Goal: Browse casually

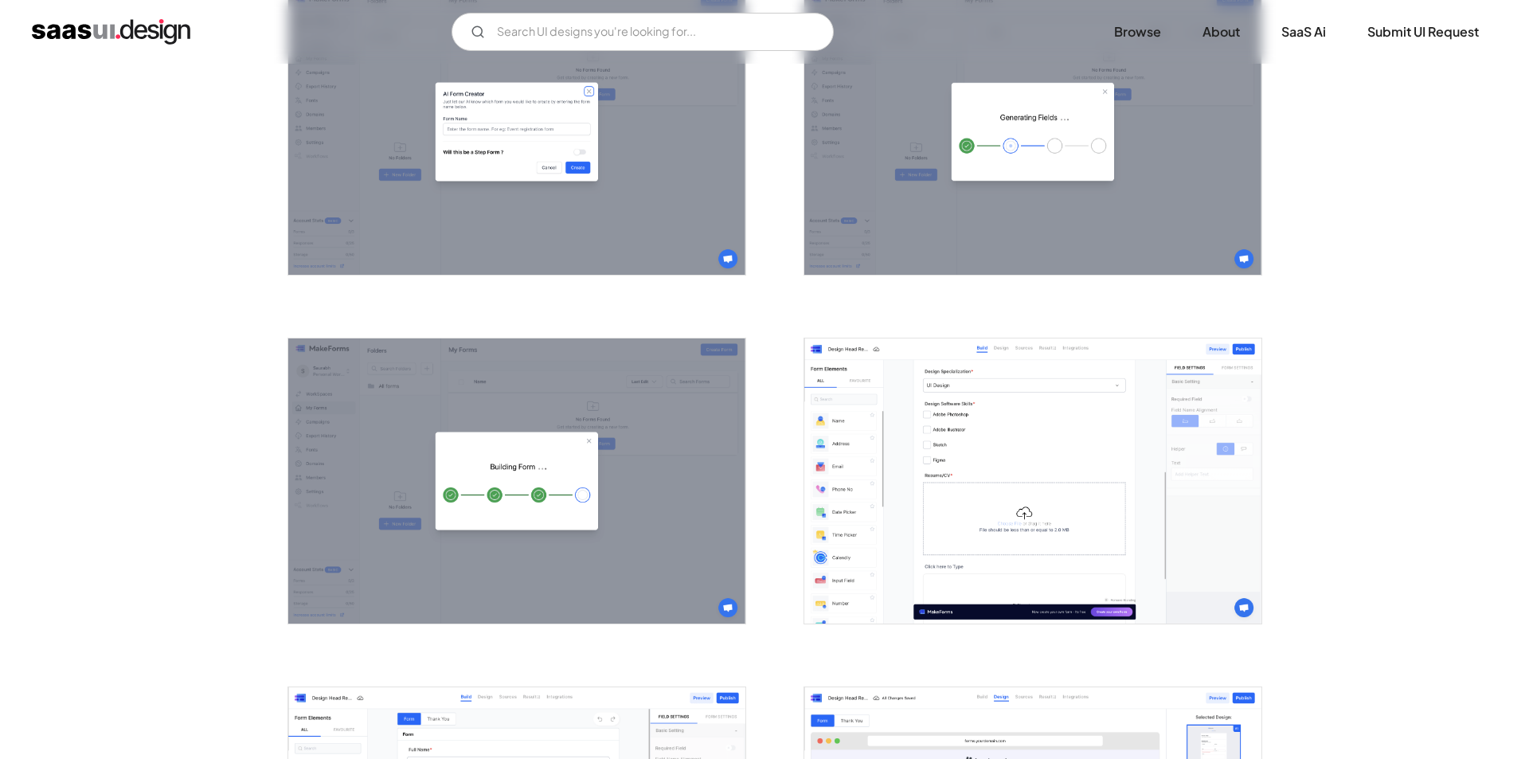
scroll to position [1672, 0]
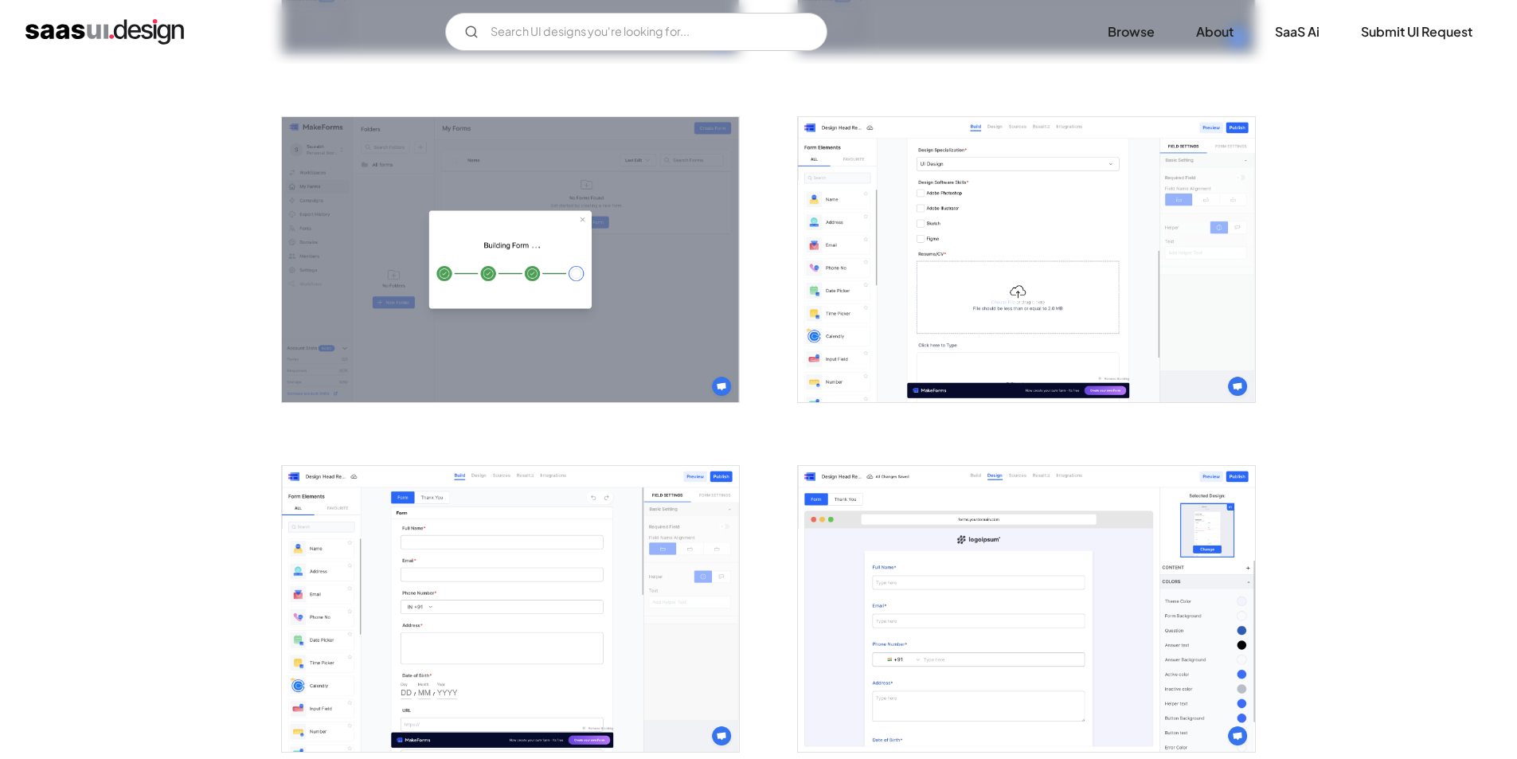
click at [992, 293] on img "open lightbox" at bounding box center [1026, 260] width 457 height 286
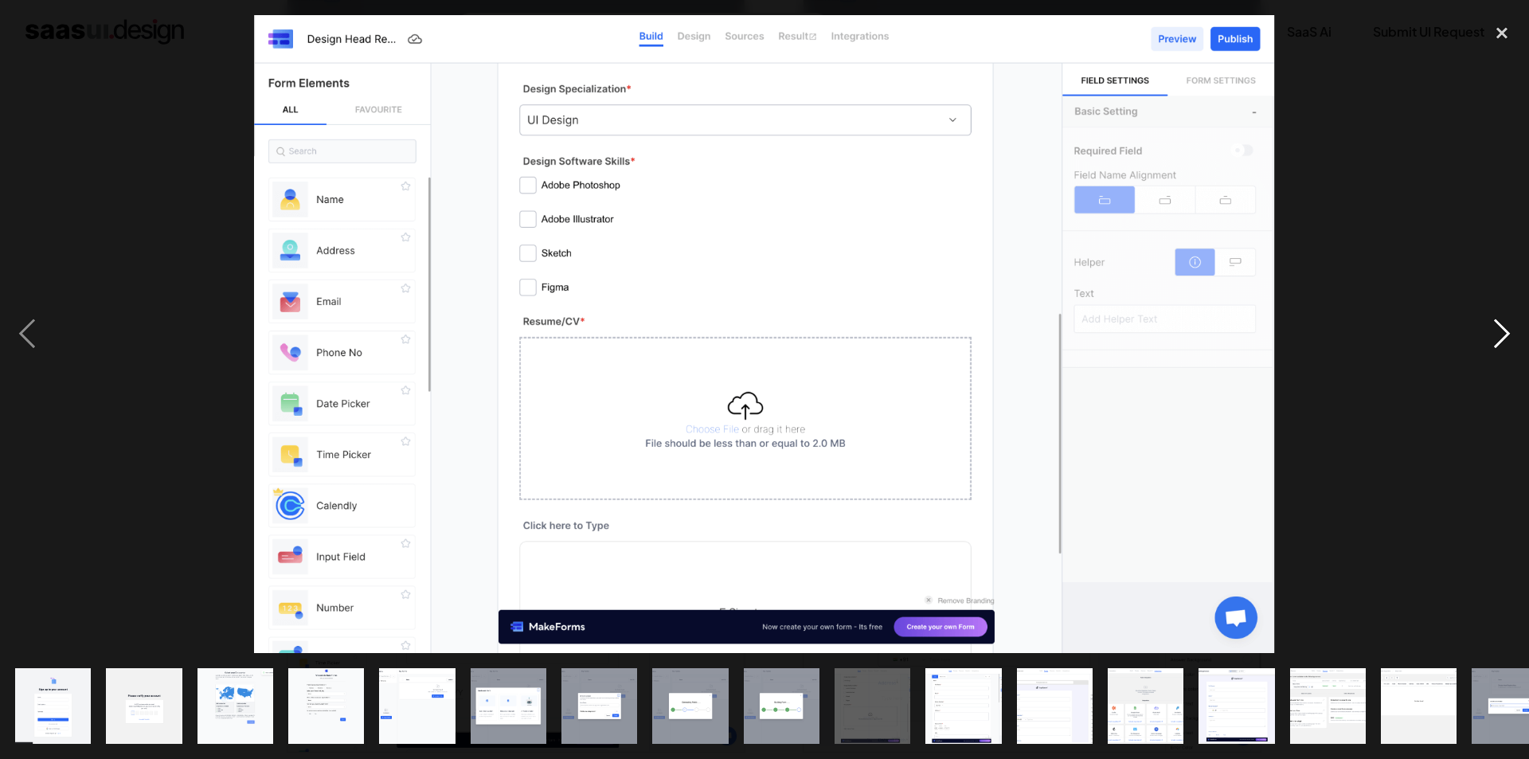
click at [1499, 330] on div "next image" at bounding box center [1501, 334] width 54 height 638
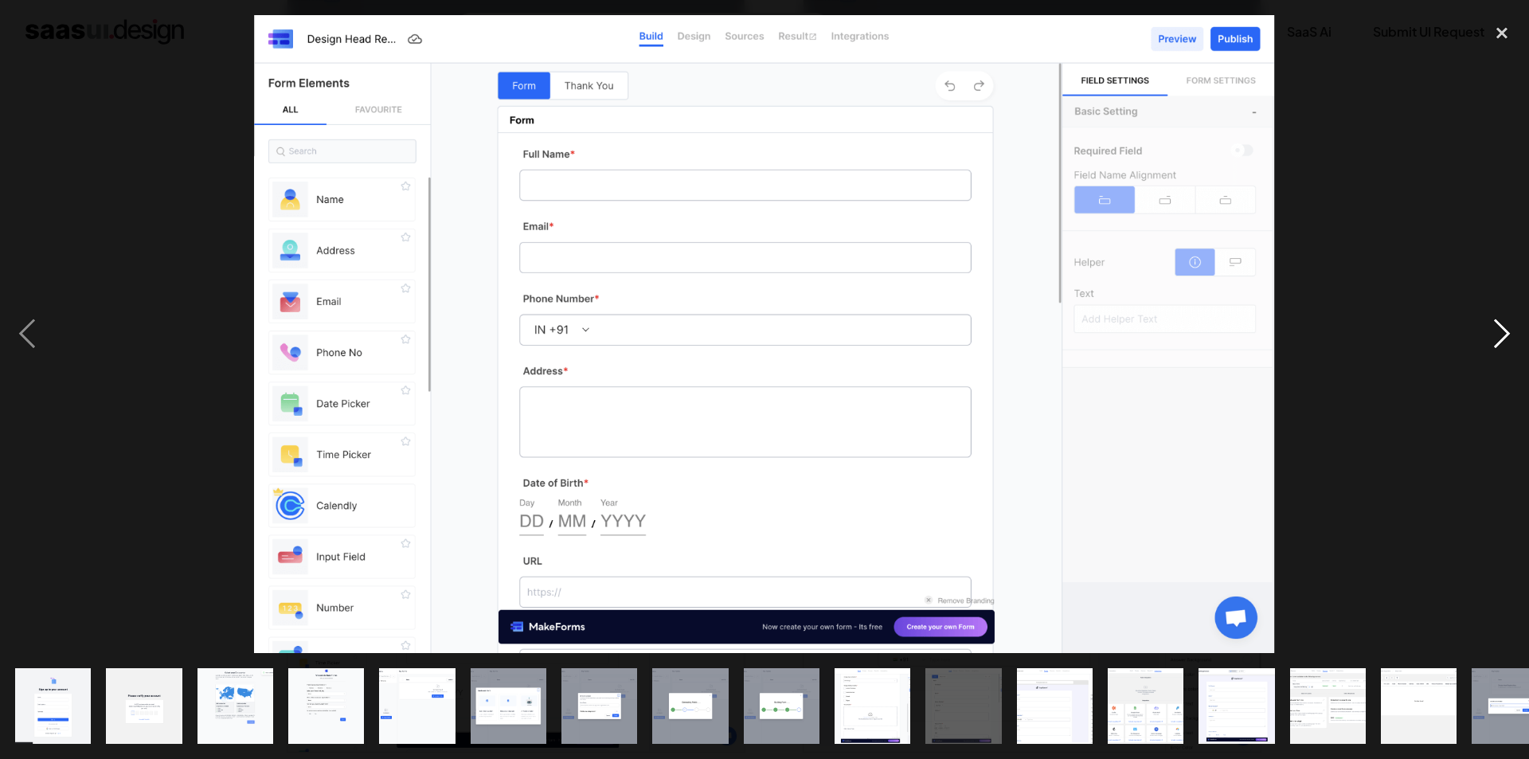
click at [1499, 330] on div "next image" at bounding box center [1501, 334] width 54 height 638
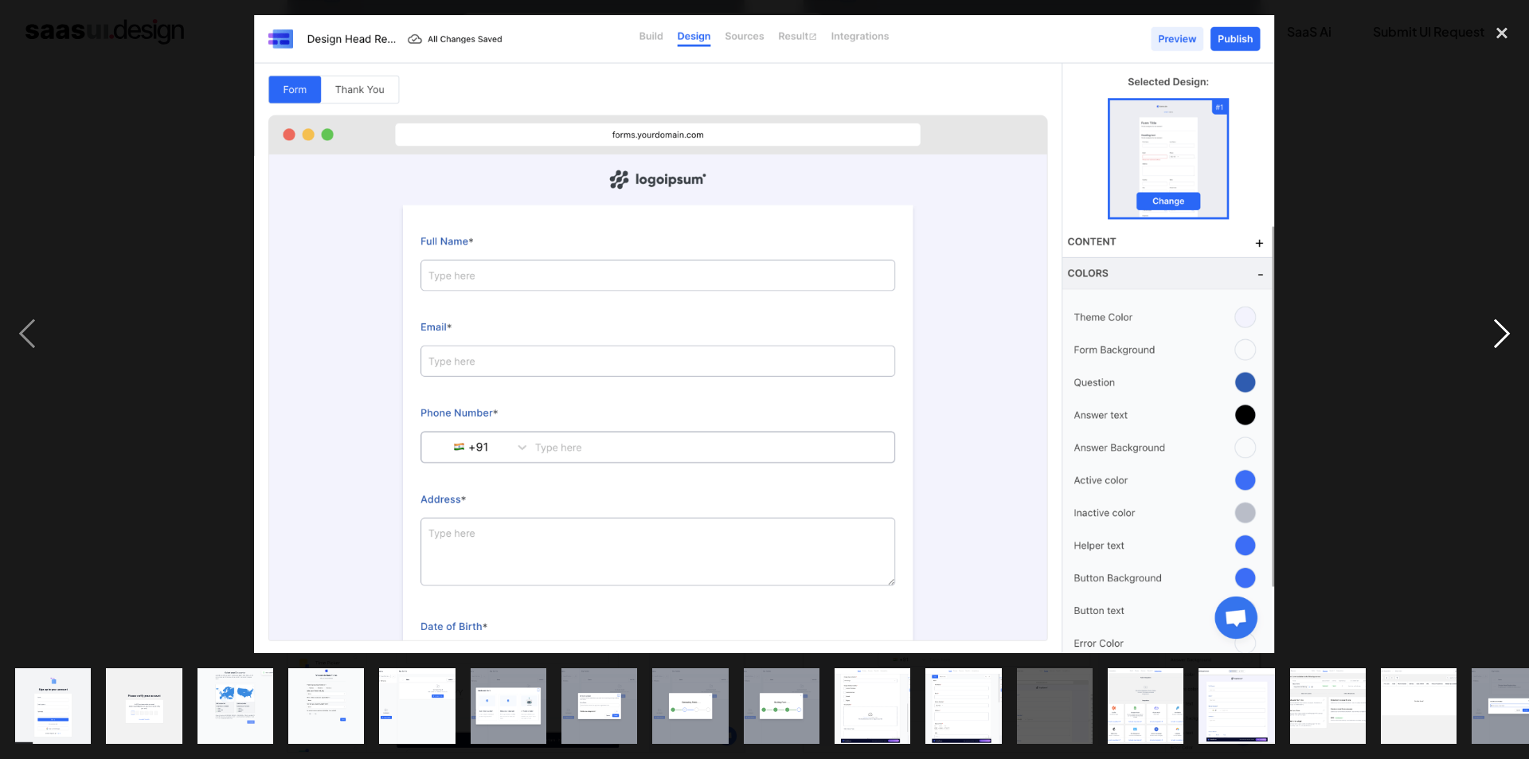
click at [1499, 330] on div "next image" at bounding box center [1501, 334] width 54 height 638
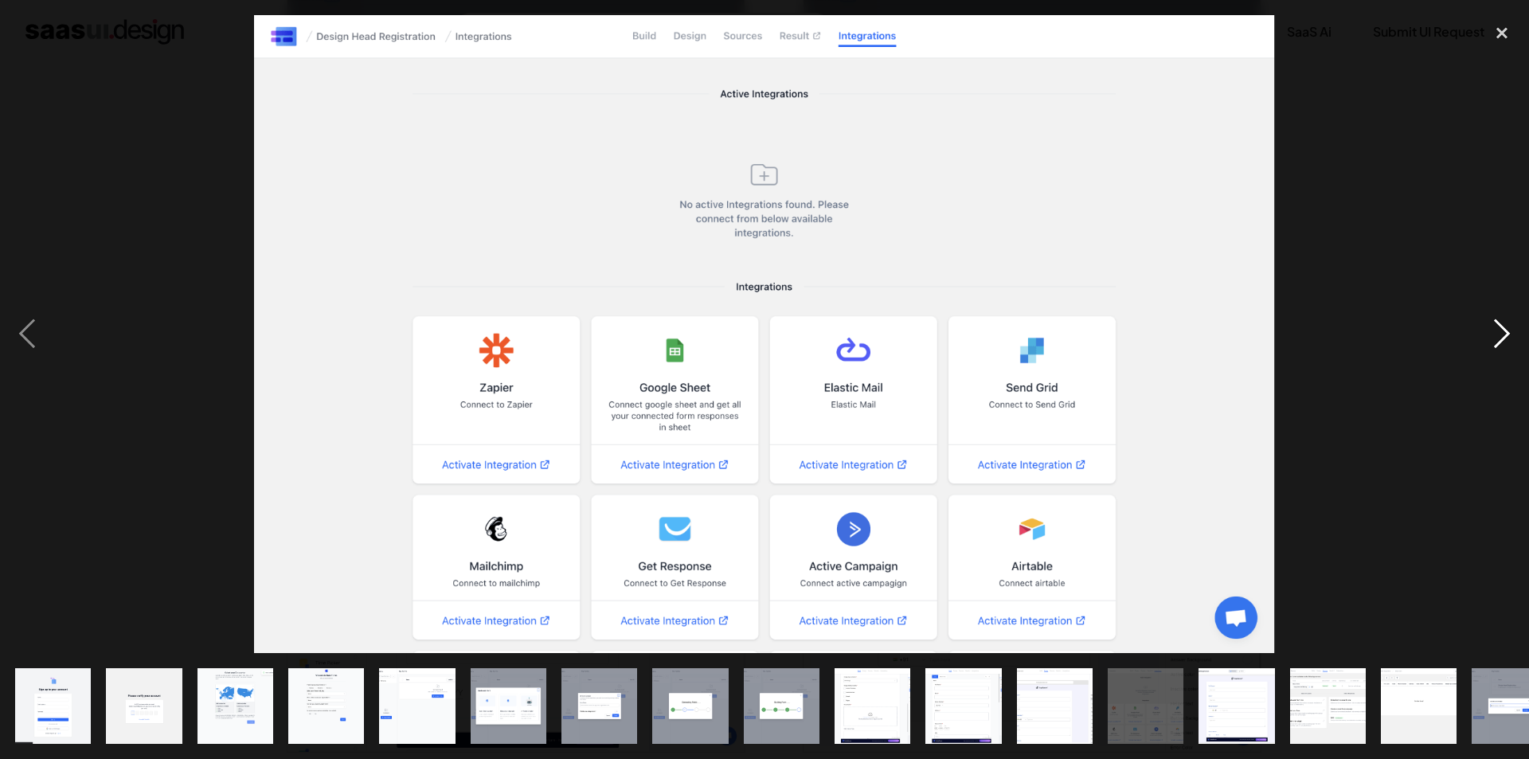
click at [1499, 330] on div "next image" at bounding box center [1501, 334] width 54 height 638
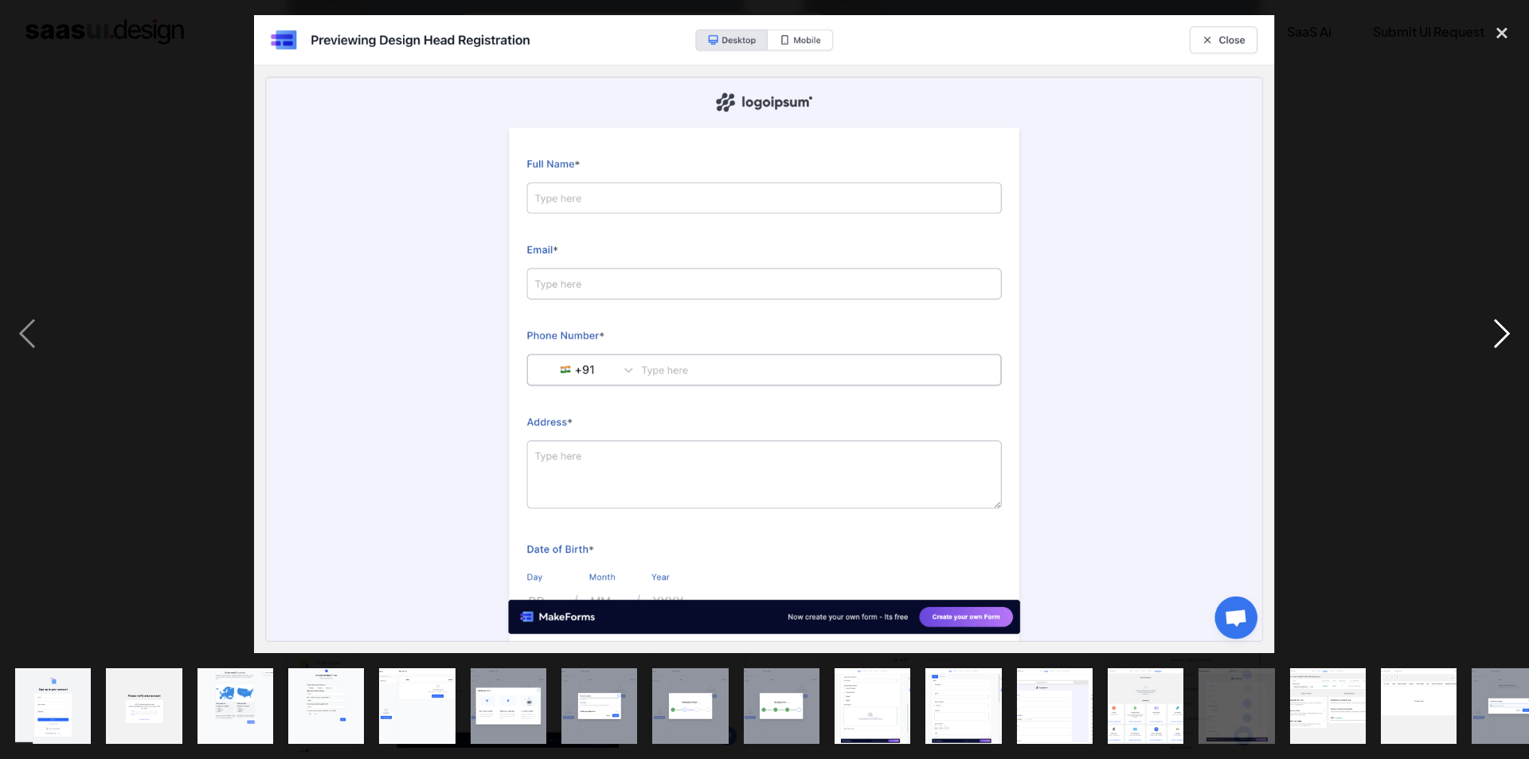
click at [1499, 330] on div "next image" at bounding box center [1501, 334] width 54 height 638
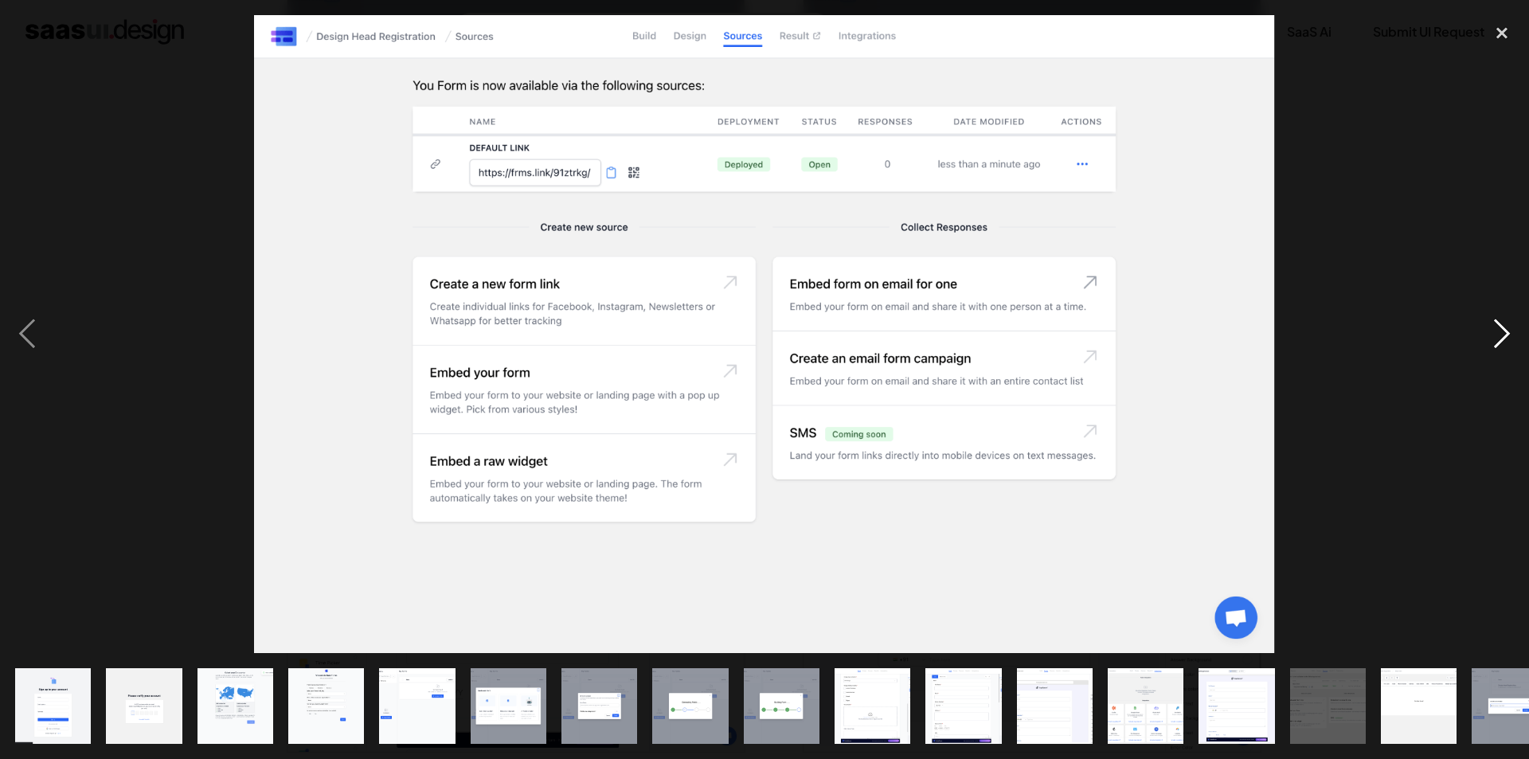
click at [1499, 330] on div "next image" at bounding box center [1501, 334] width 54 height 638
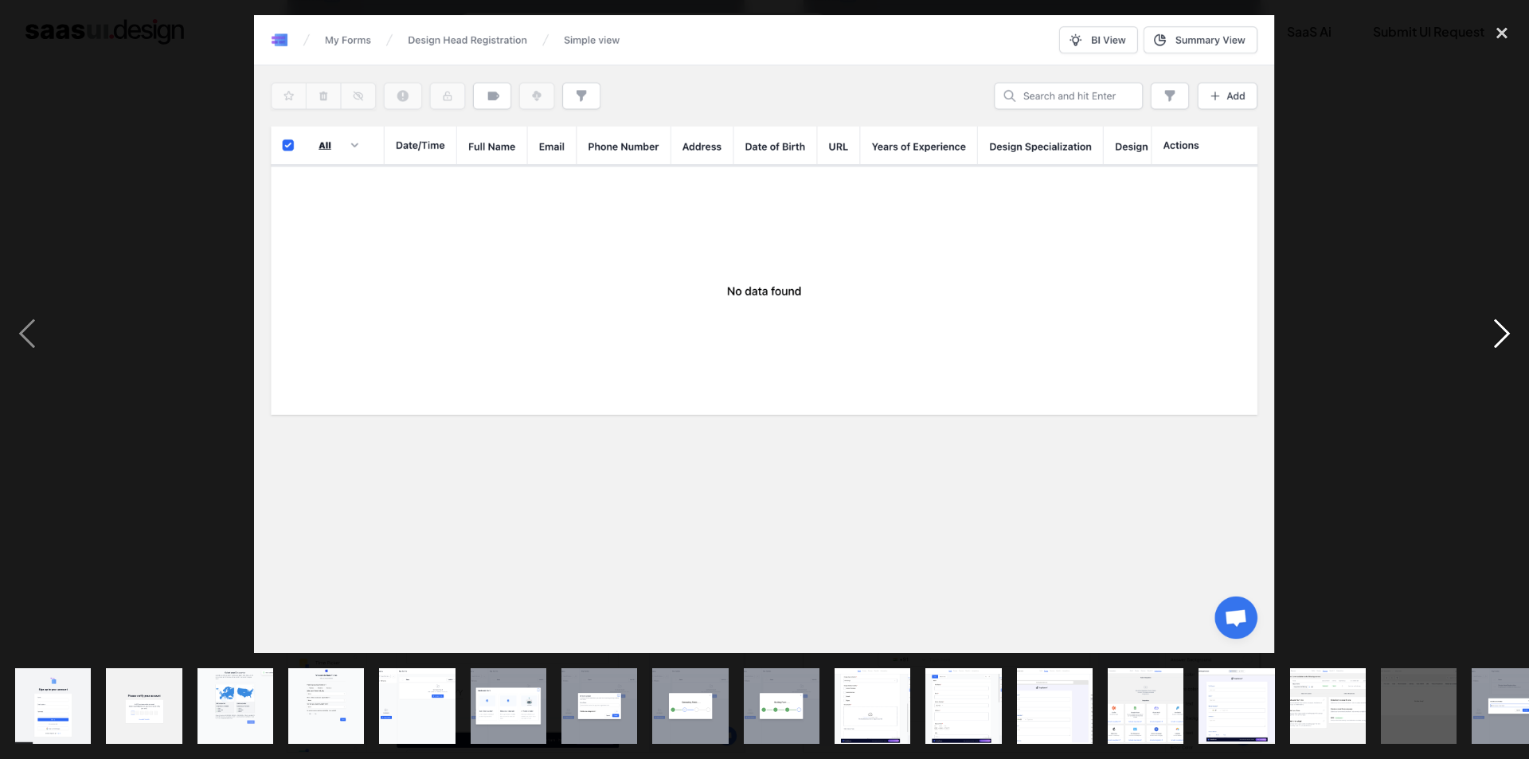
click at [1499, 330] on div "next image" at bounding box center [1501, 334] width 54 height 638
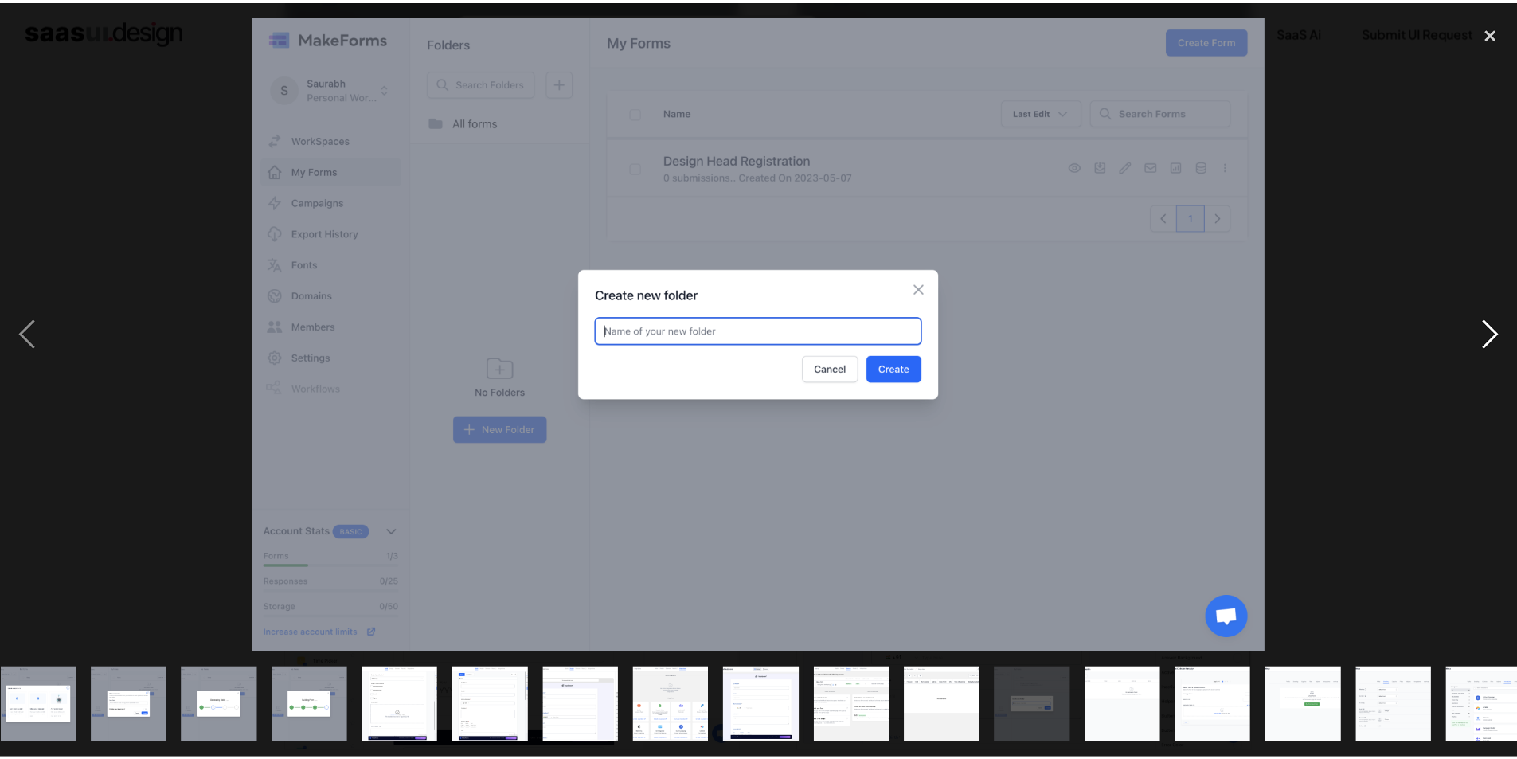
scroll to position [0, 671]
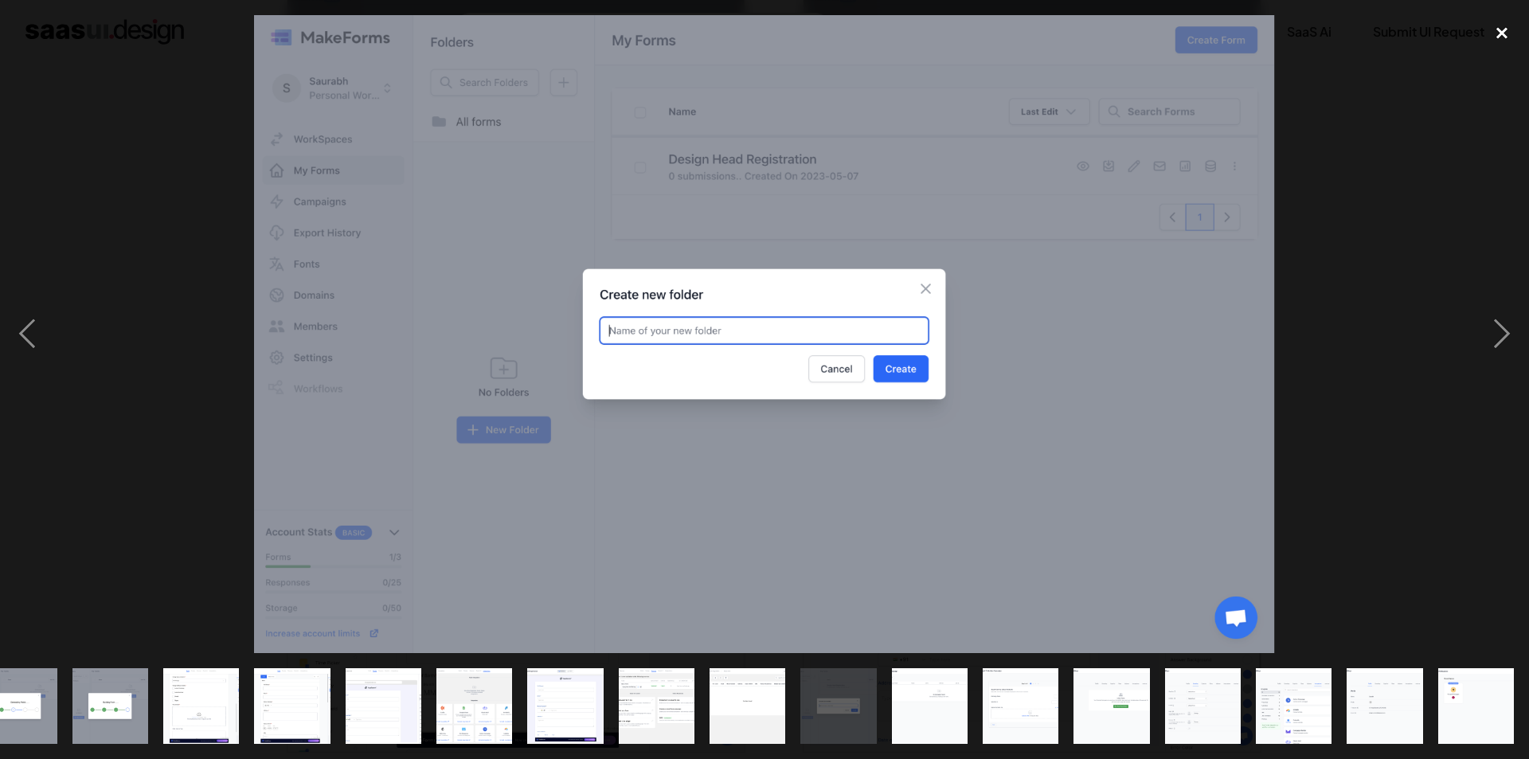
click at [1507, 24] on div "close lightbox" at bounding box center [1501, 32] width 54 height 35
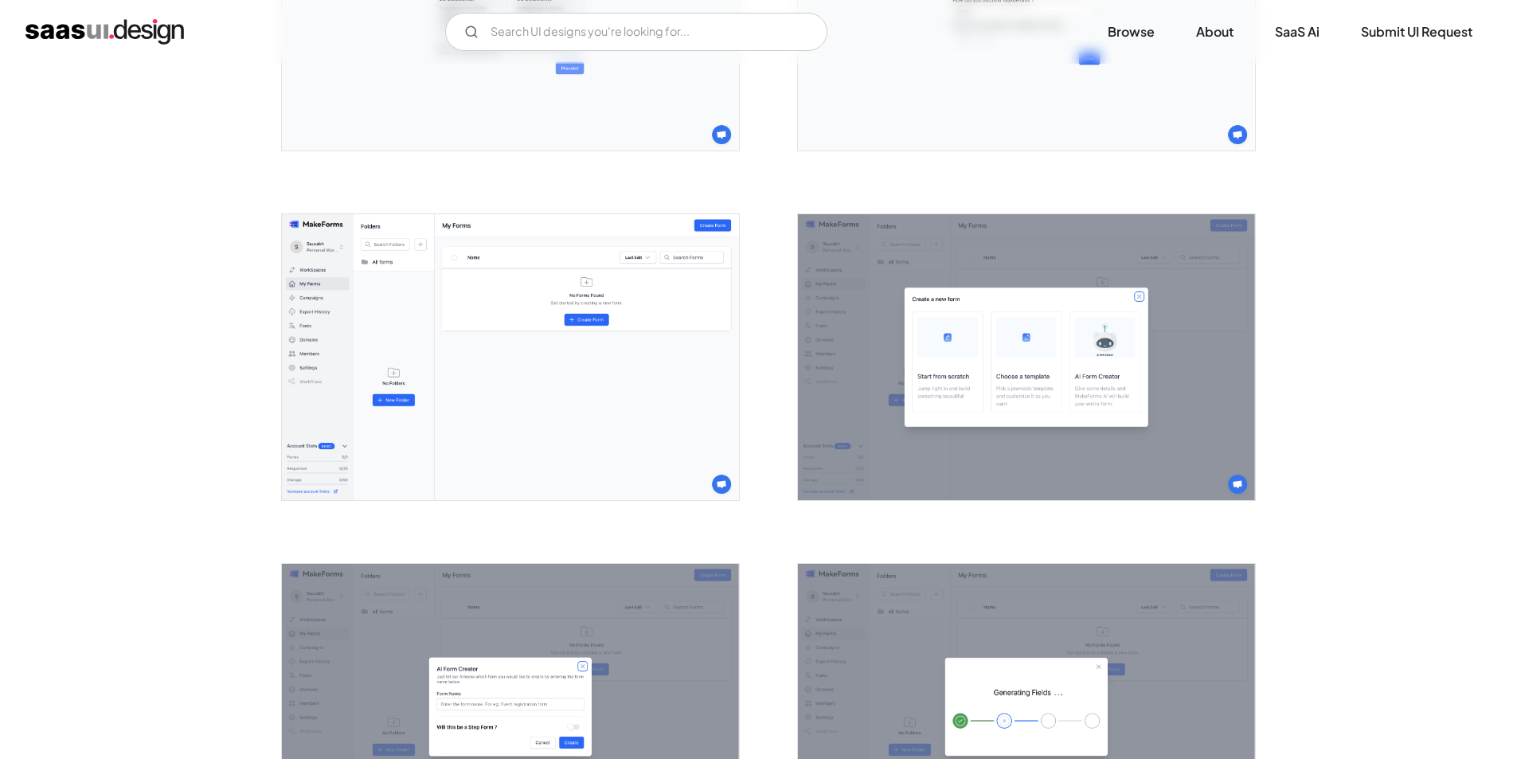
scroll to position [1433, 0]
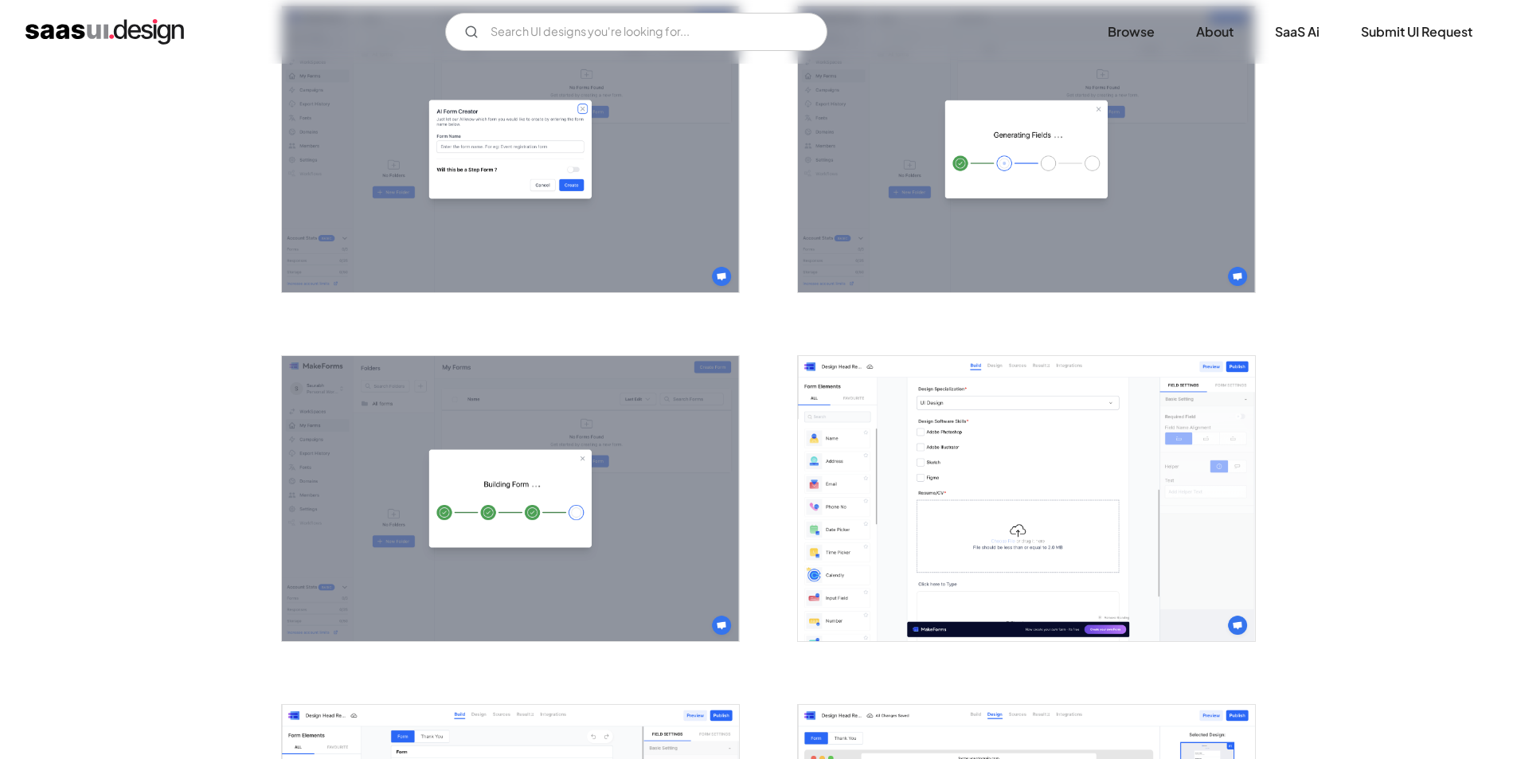
click at [1008, 467] on img "open lightbox" at bounding box center [1026, 499] width 457 height 286
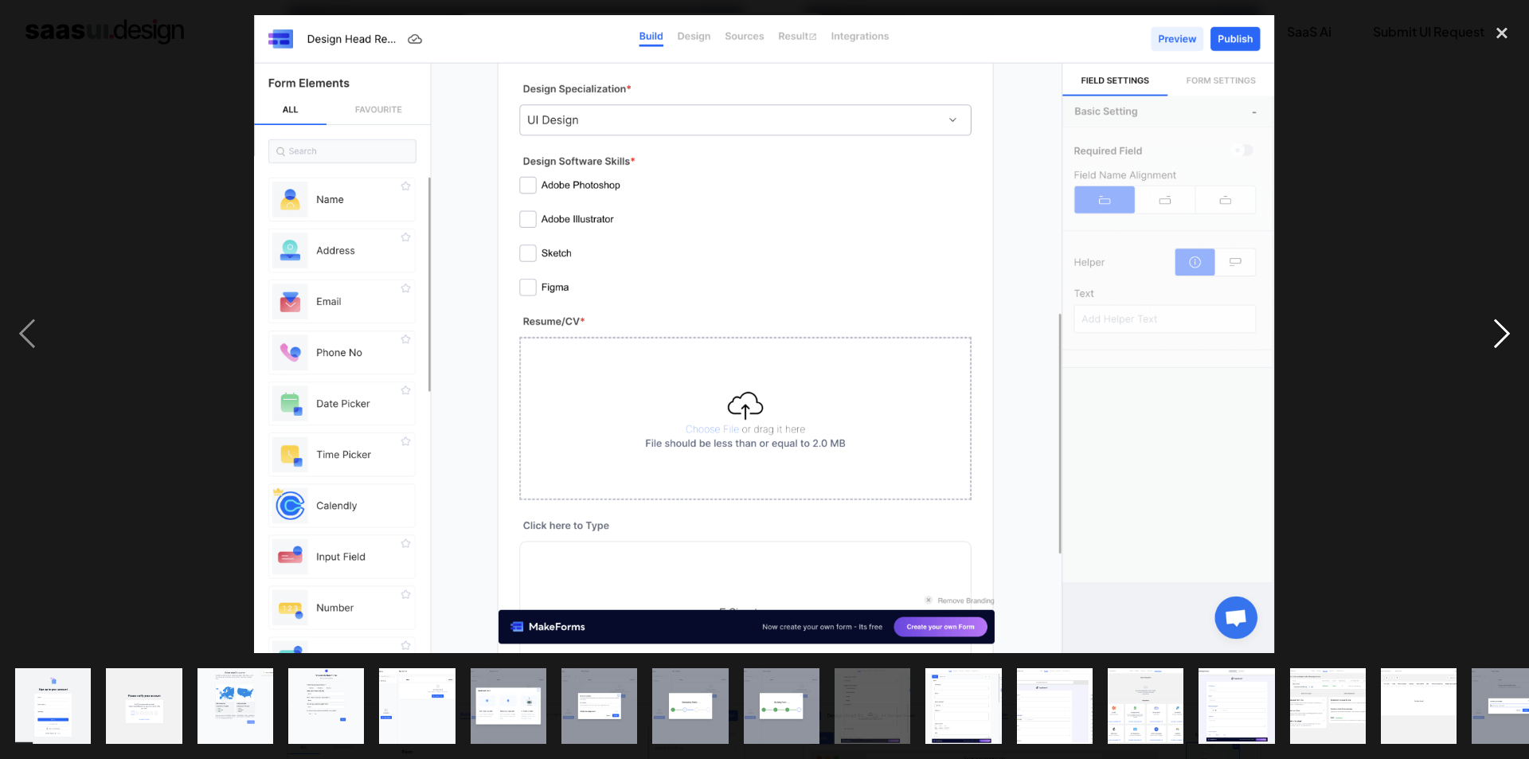
click at [1502, 338] on div "next image" at bounding box center [1501, 334] width 54 height 638
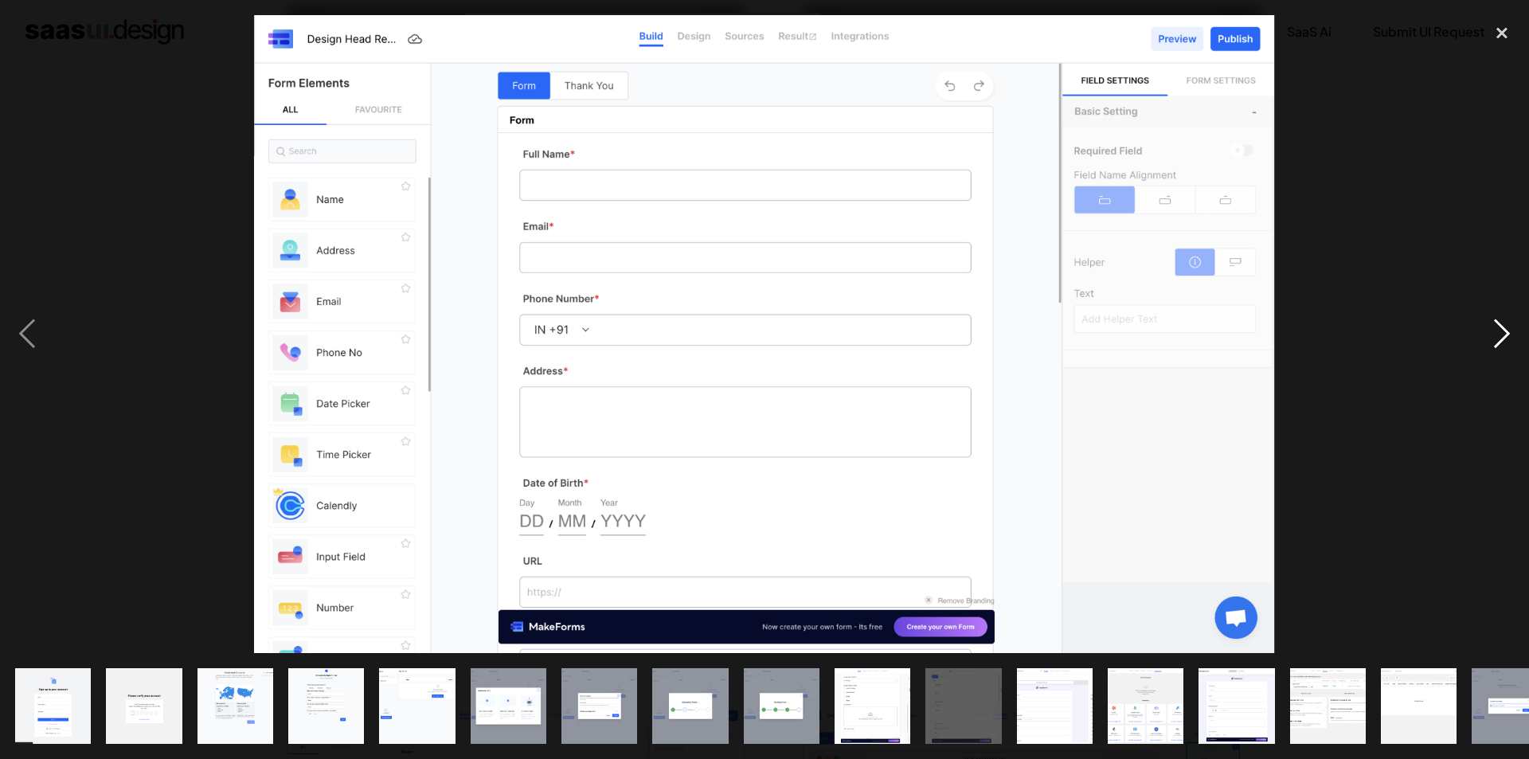
click at [1502, 338] on div "next image" at bounding box center [1501, 334] width 54 height 638
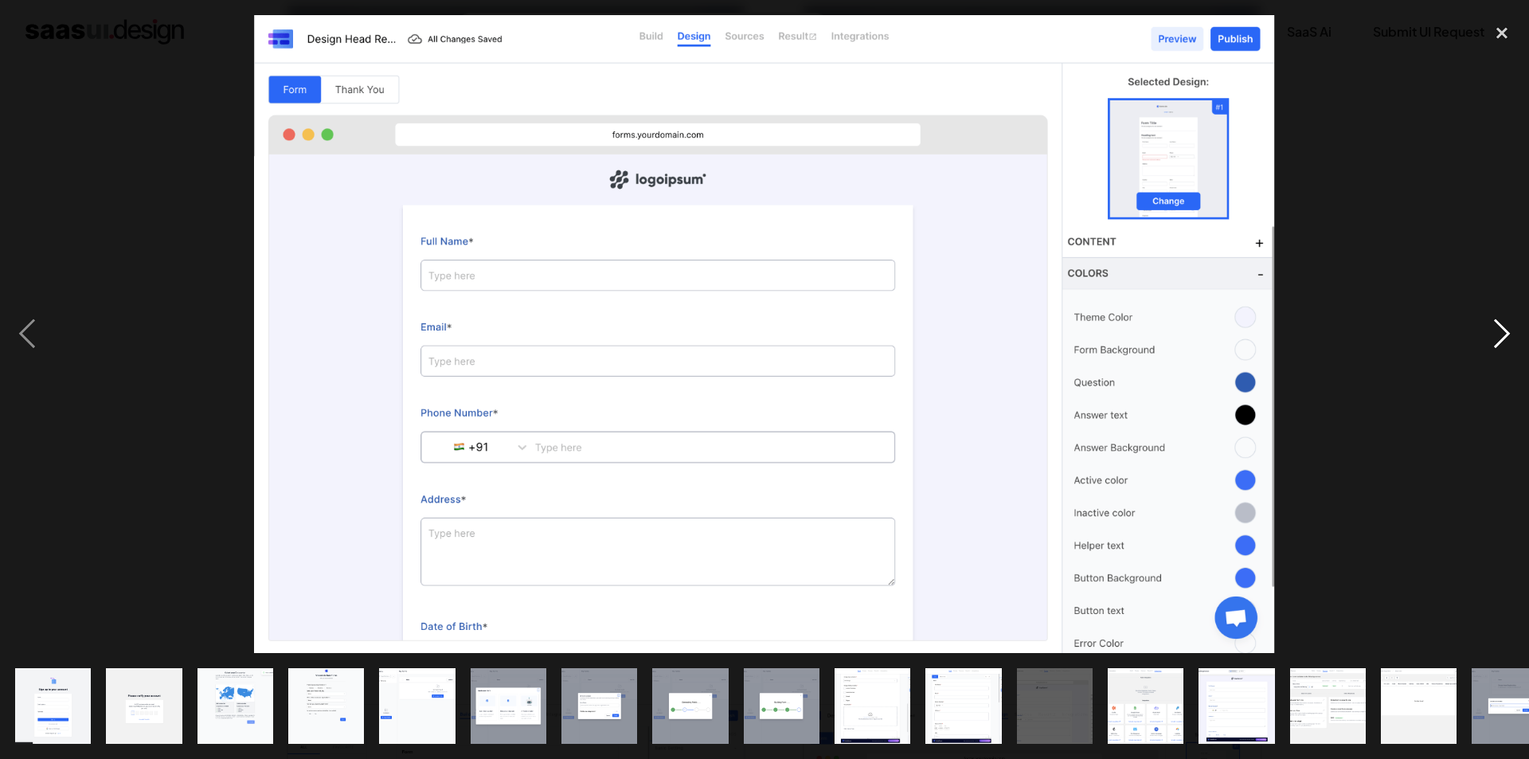
click at [1502, 334] on div "next image" at bounding box center [1501, 334] width 54 height 638
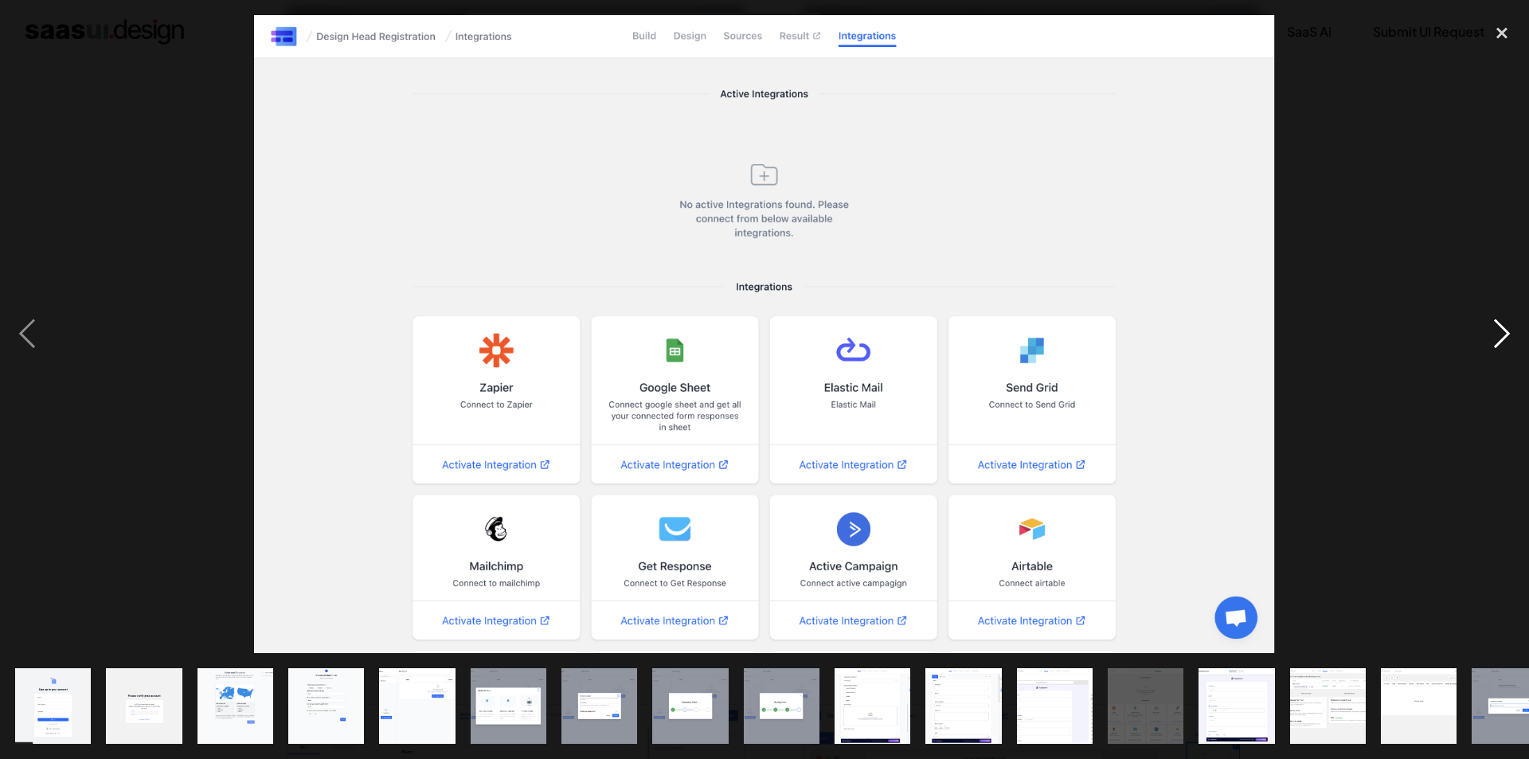
click at [1502, 334] on div "next image" at bounding box center [1501, 334] width 54 height 638
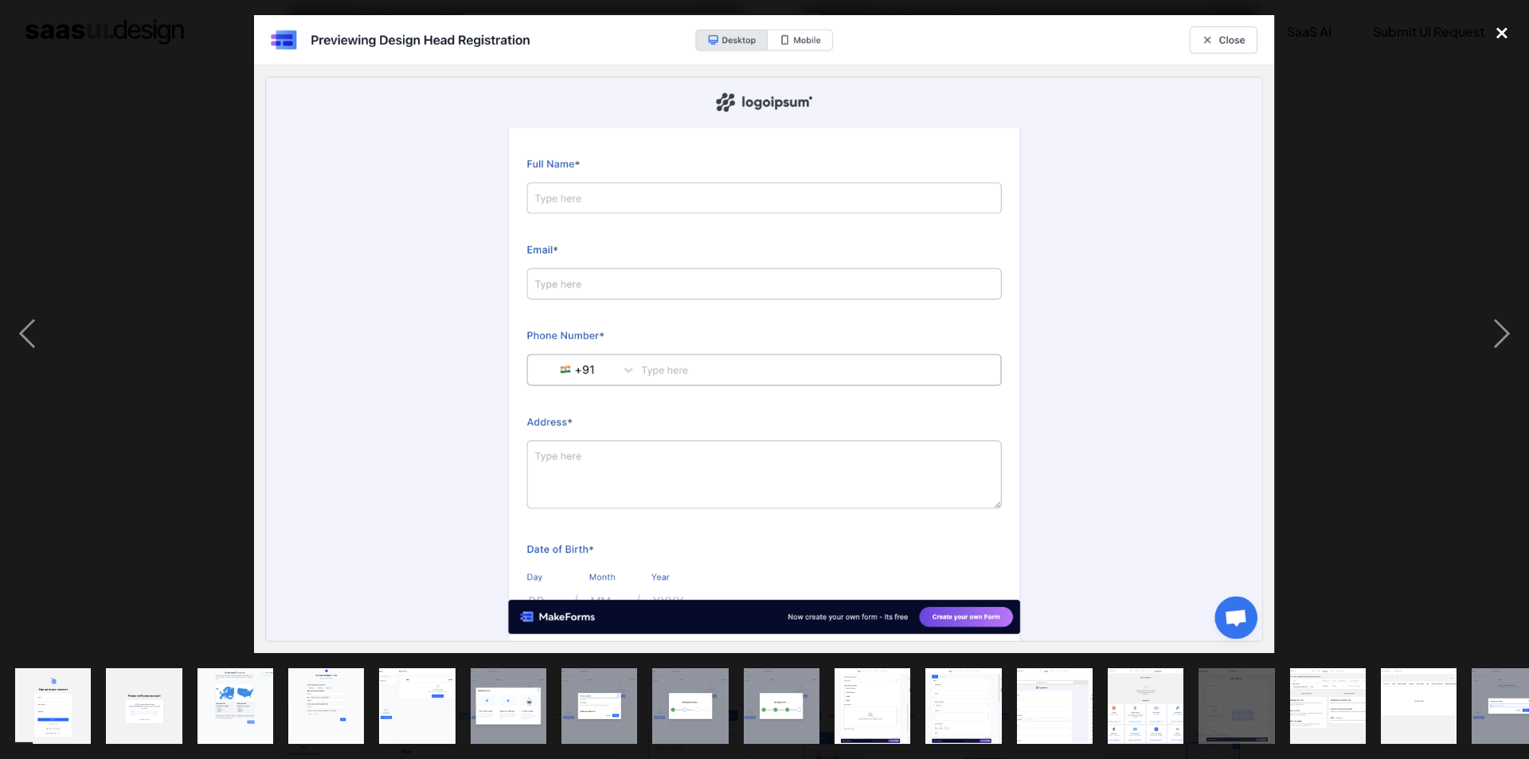
click at [1508, 32] on div "close lightbox" at bounding box center [1501, 32] width 54 height 35
